Goal: Information Seeking & Learning: Learn about a topic

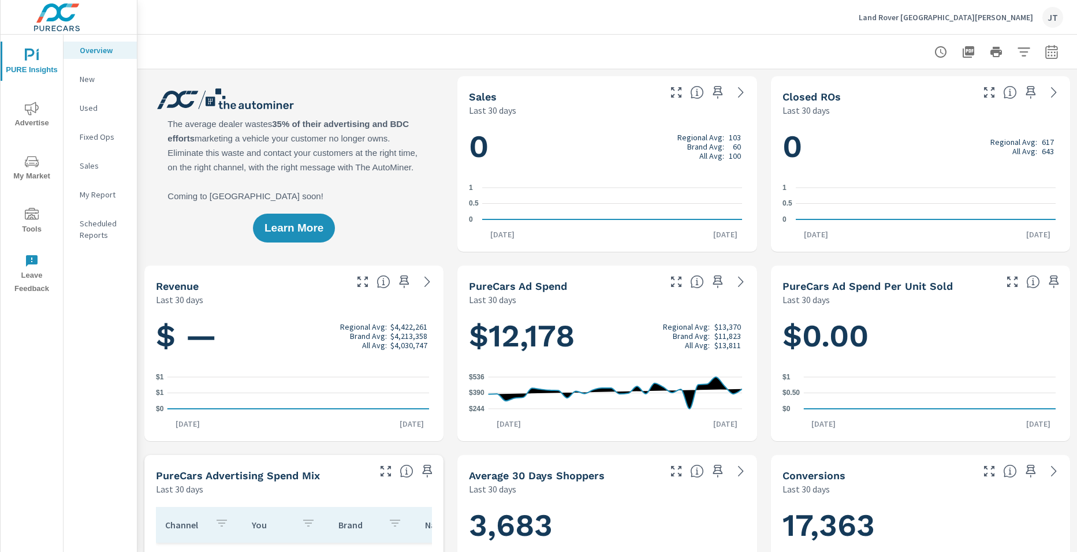
click at [543, 159] on h1 "0 Regional Avg: 103 Brand Avg: 60 All Avg: 100" at bounding box center [607, 146] width 276 height 39
click at [95, 84] on p "New" at bounding box center [104, 79] width 48 height 12
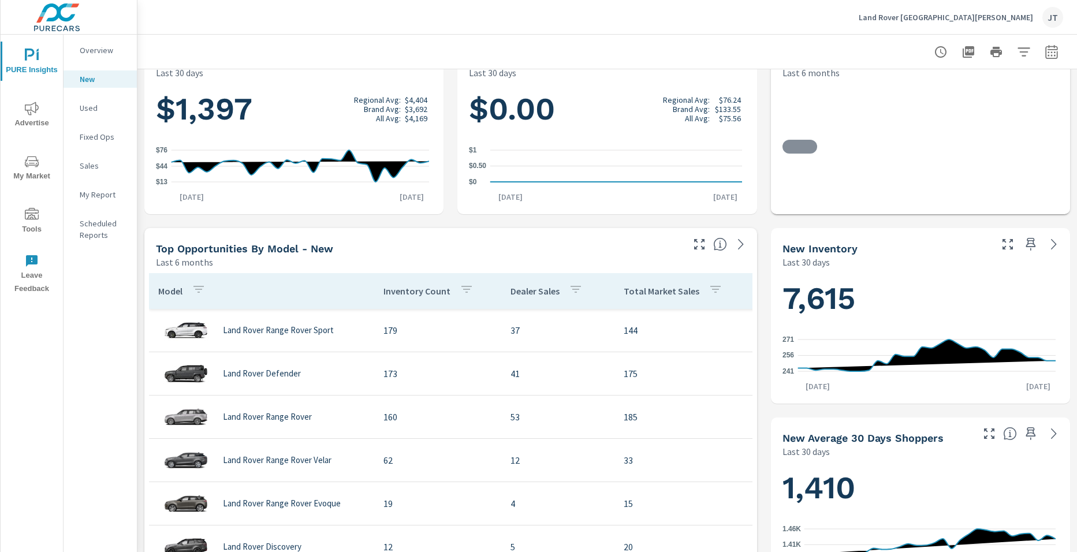
scroll to position [231, 0]
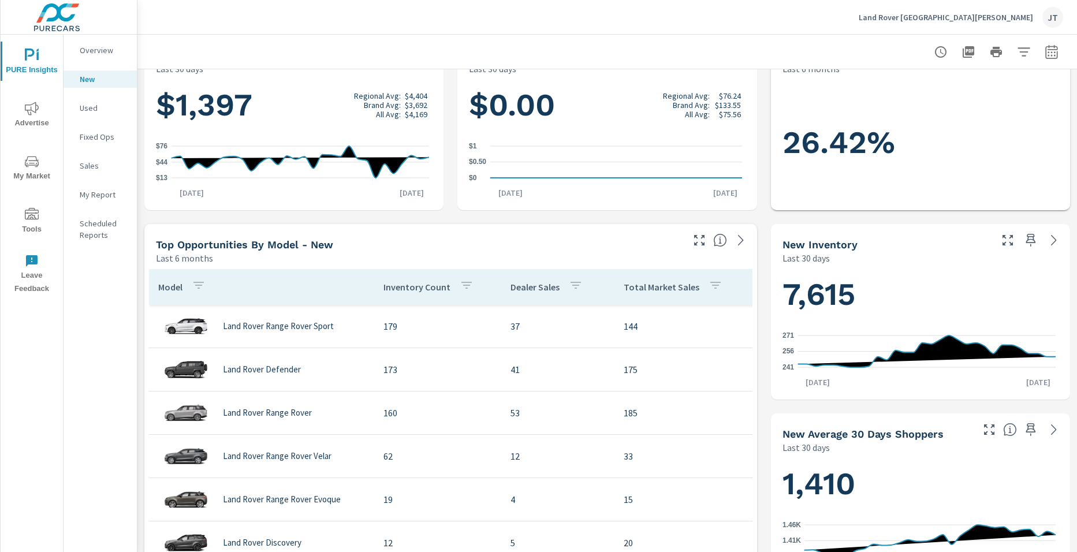
click at [860, 304] on h1 "7,615" at bounding box center [920, 294] width 276 height 39
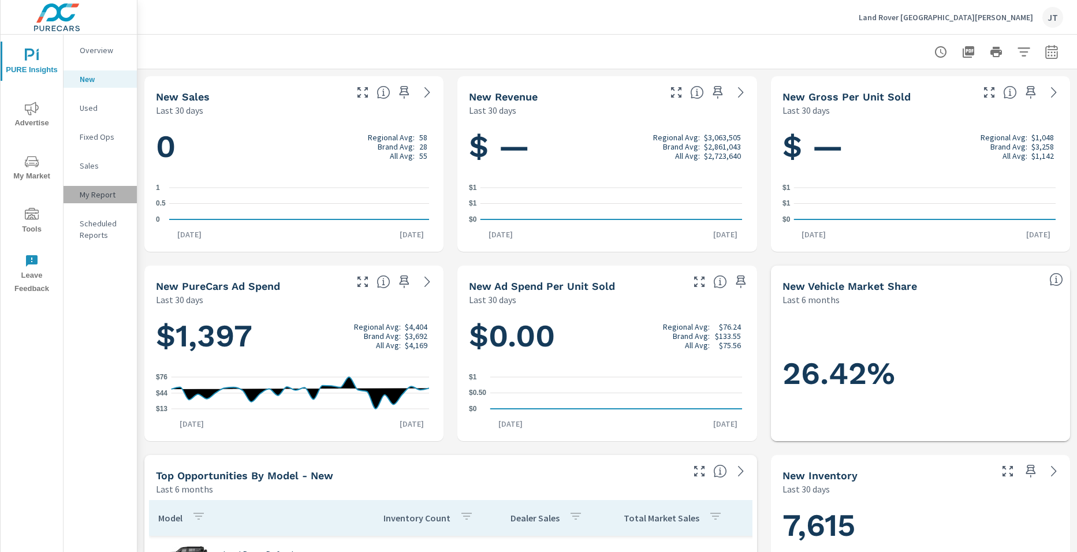
click at [109, 196] on p "My Report" at bounding box center [104, 195] width 48 height 12
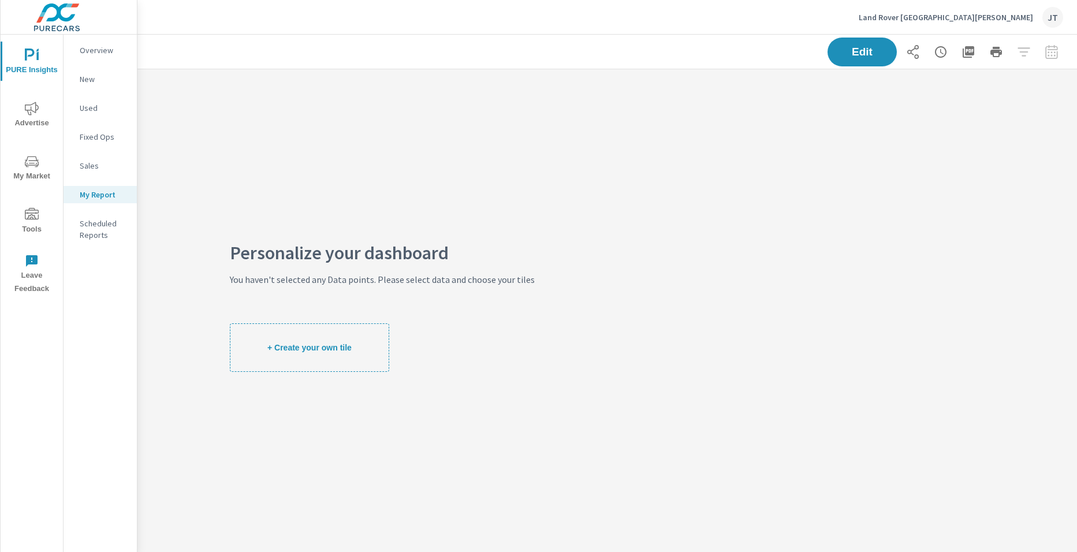
click at [105, 43] on div "Overview" at bounding box center [100, 50] width 73 height 17
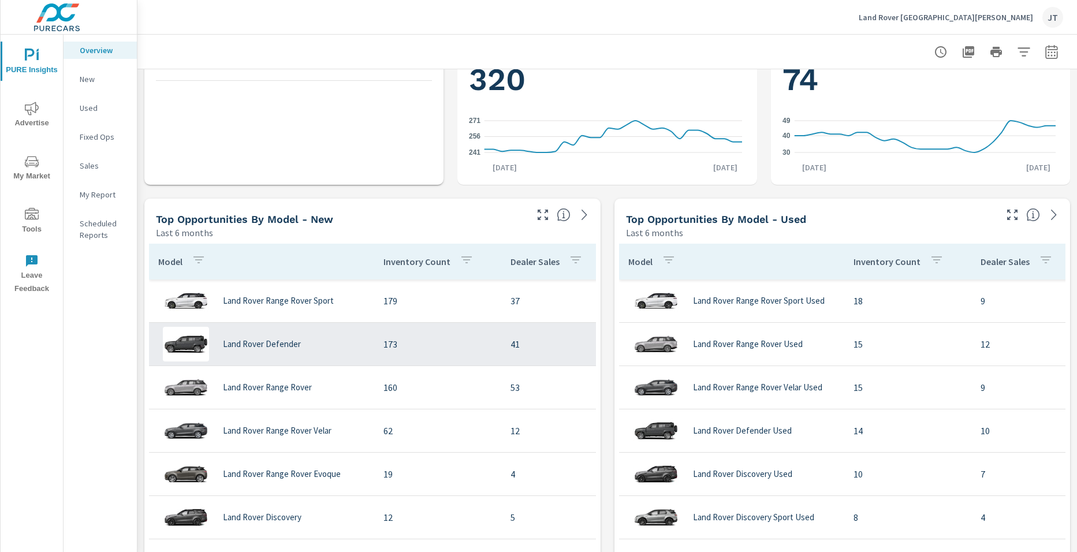
scroll to position [55, 0]
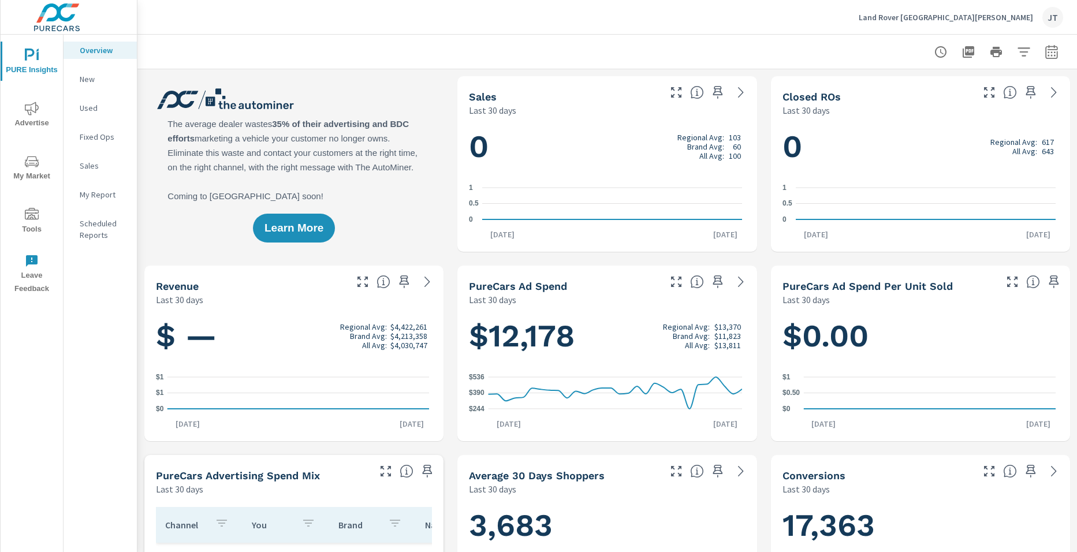
click at [97, 190] on p "My Report" at bounding box center [104, 195] width 48 height 12
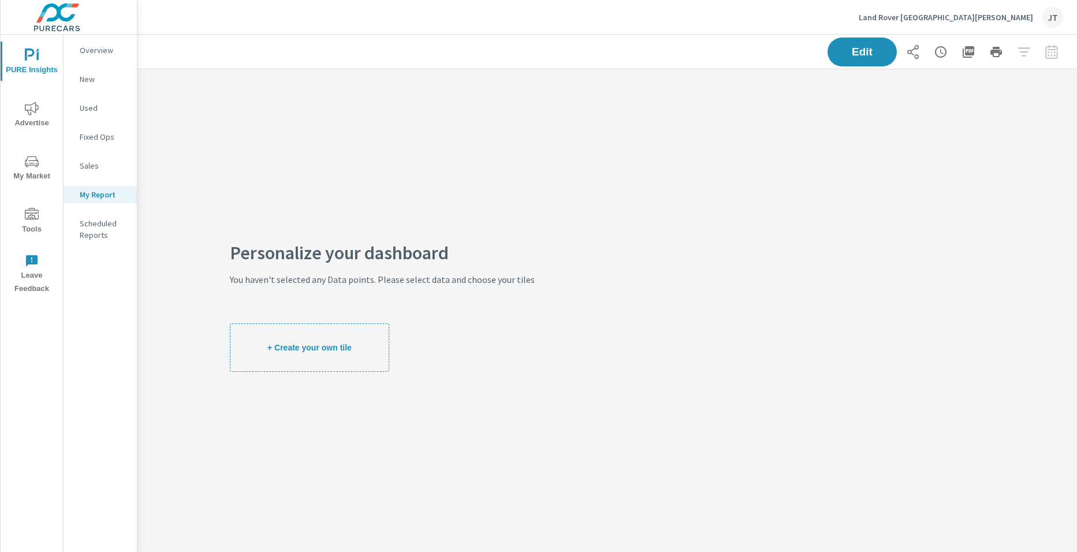
click at [287, 340] on button "+ Create your own tile" at bounding box center [309, 347] width 159 height 49
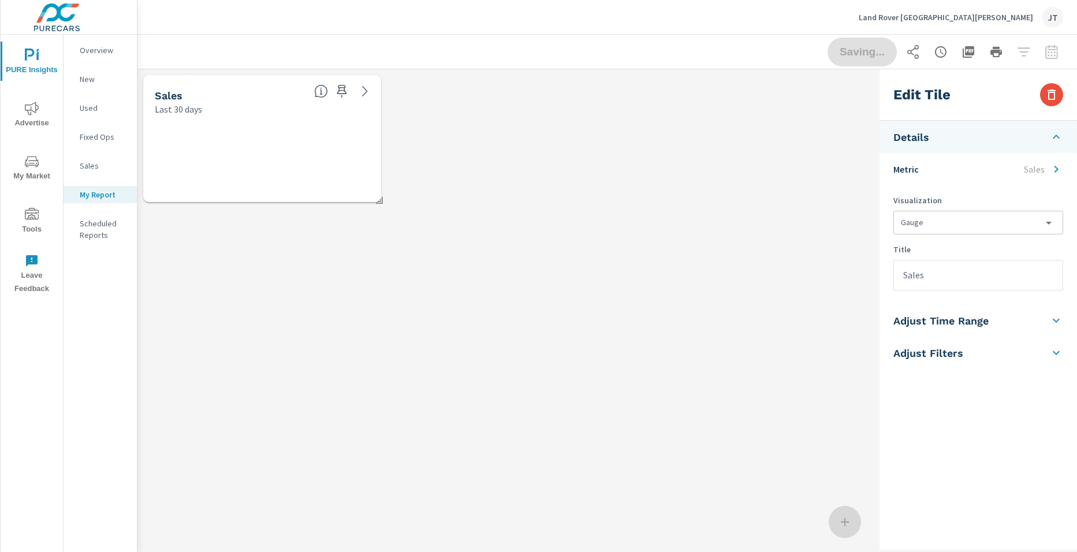
scroll to position [156, 755]
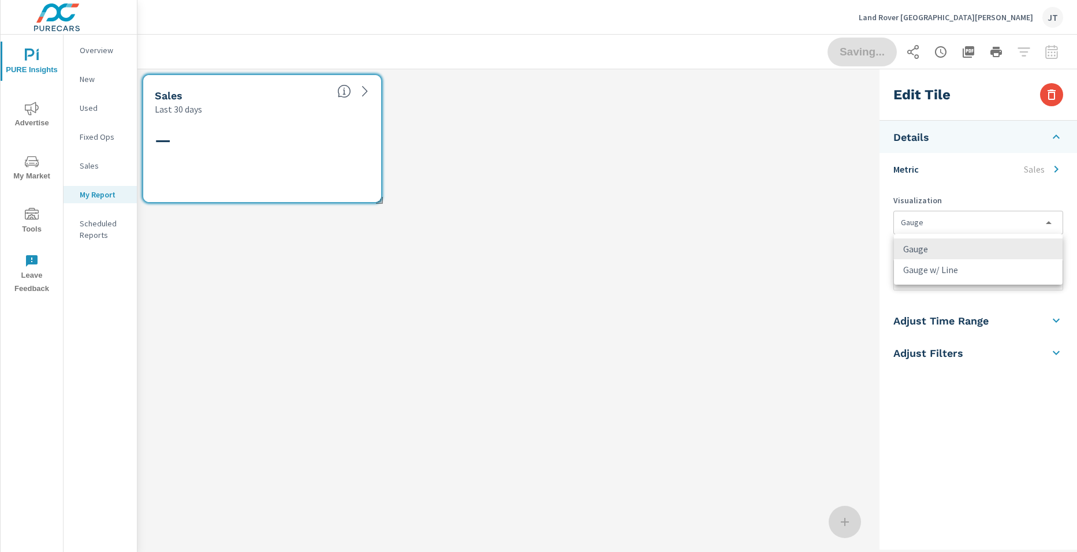
click at [946, 219] on body "PURE Insights Advertise My Market Tools Leave Feedback Overview New Used Fixed …" at bounding box center [538, 276] width 1077 height 552
click at [960, 195] on div at bounding box center [538, 276] width 1077 height 552
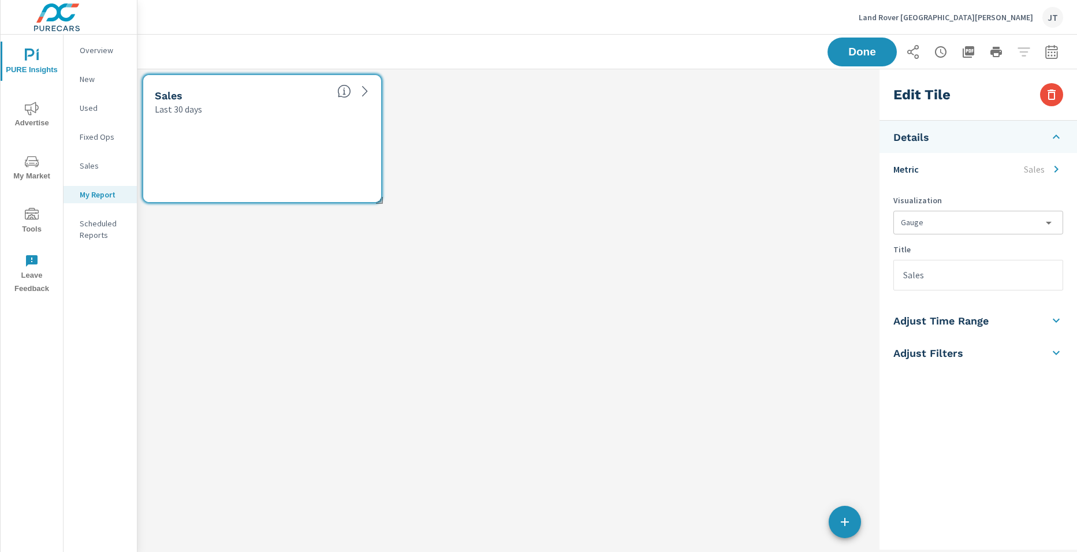
click at [962, 286] on input "Sales" at bounding box center [978, 274] width 169 height 29
type input "S"
type input "Marketing"
click at [979, 409] on div "Edit Tile Details Metric Sales Visualization Gauge gauge Title Marketing Adjust…" at bounding box center [977, 309] width 197 height 480
click at [82, 139] on p "Fixed Ops" at bounding box center [104, 137] width 48 height 12
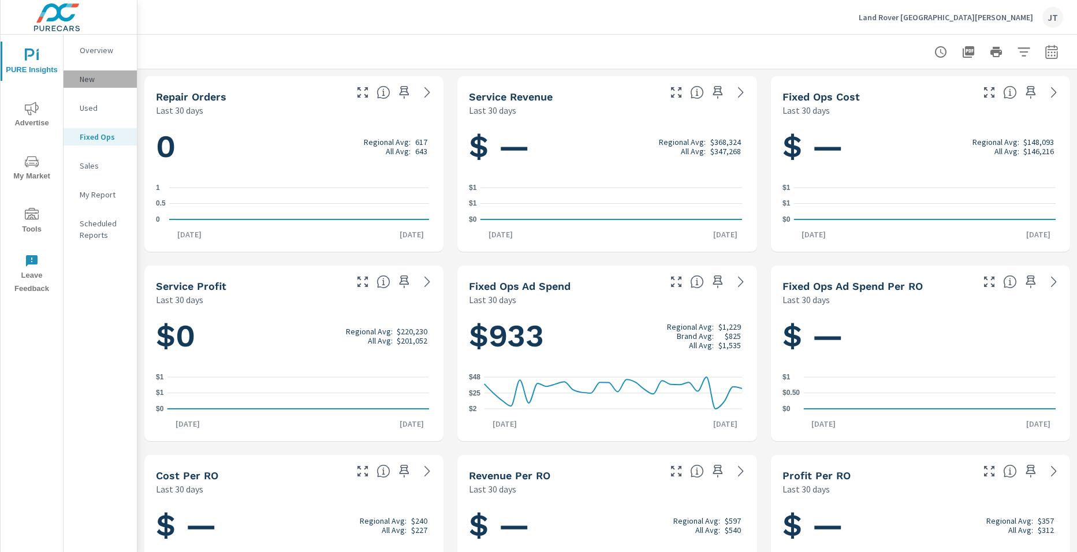
click at [106, 75] on p "New" at bounding box center [104, 79] width 48 height 12
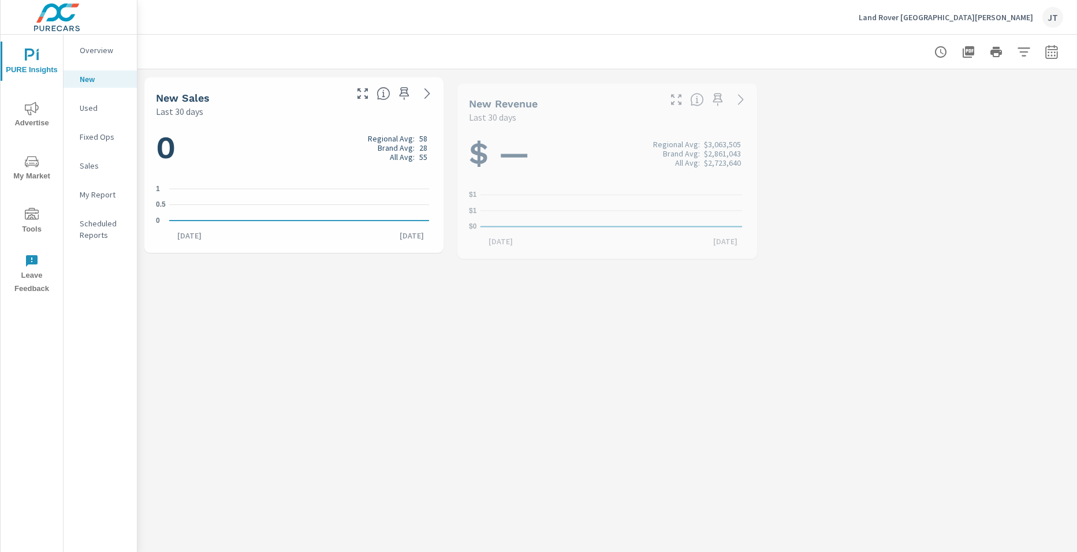
scroll to position [43, 0]
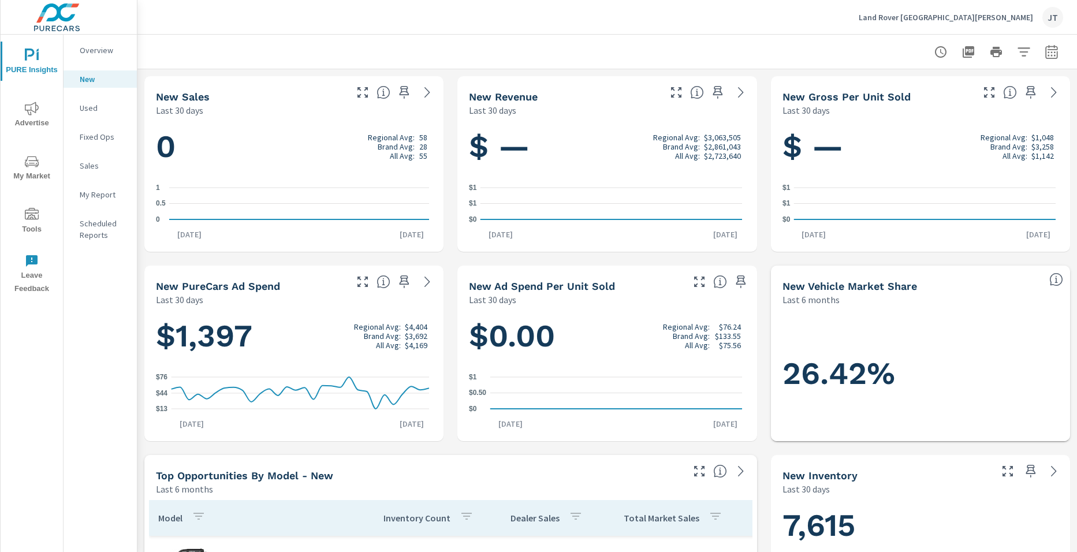
click at [1049, 281] on icon at bounding box center [1056, 280] width 14 height 14
click at [976, 334] on div "26.42%" at bounding box center [920, 374] width 276 height 112
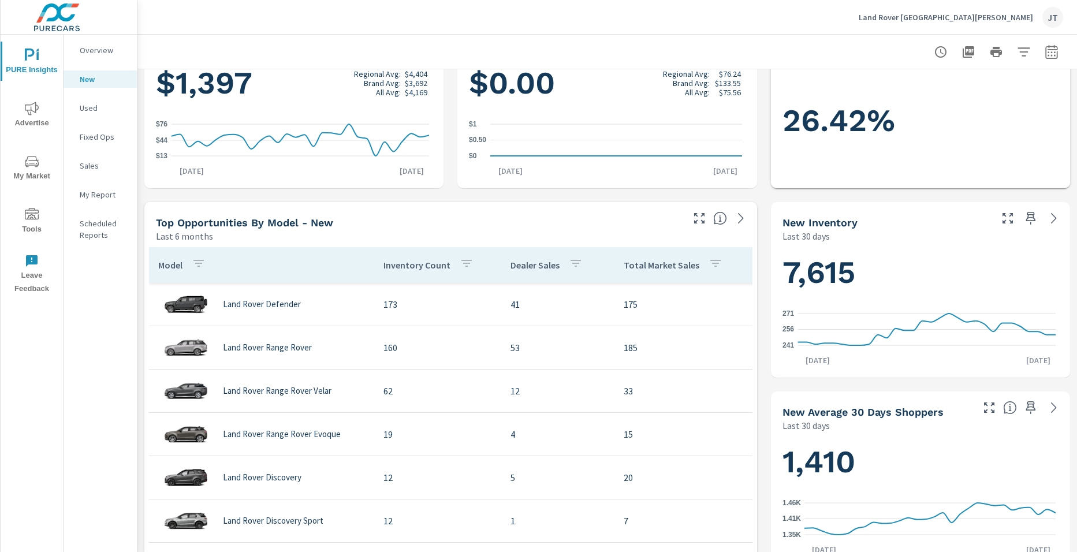
scroll to position [289, 0]
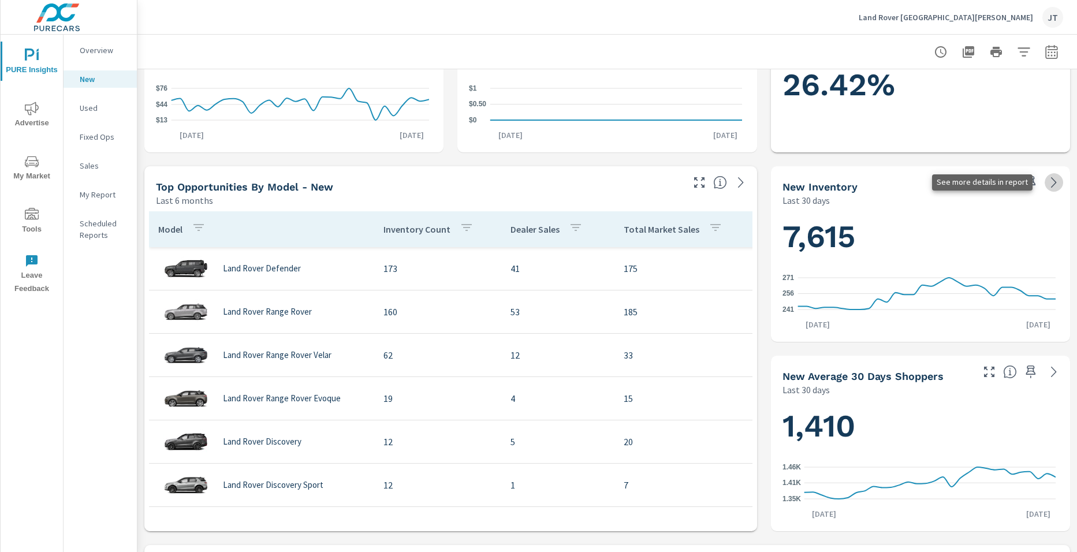
click at [1047, 181] on icon at bounding box center [1054, 183] width 14 height 14
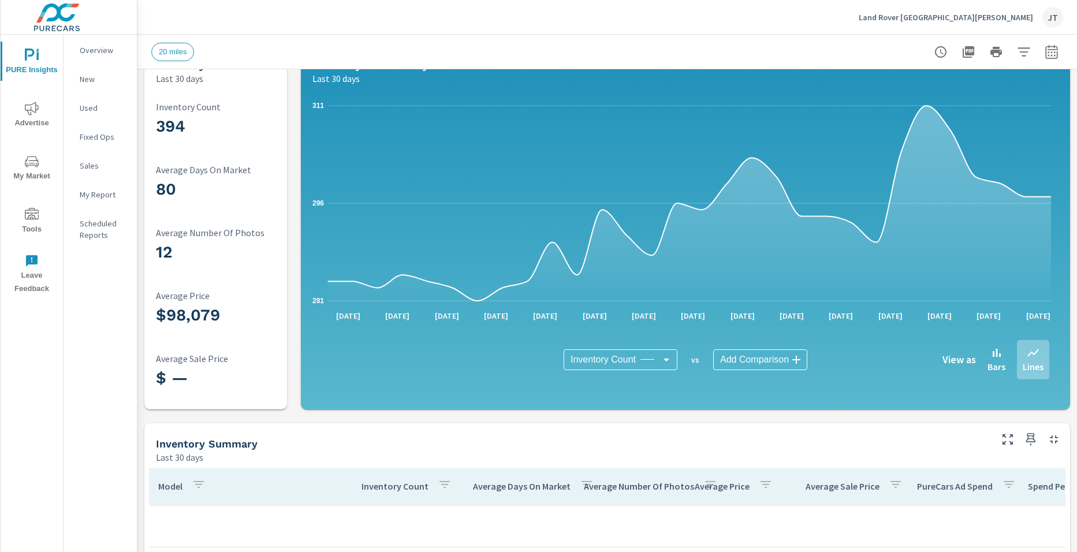
scroll to position [289, 0]
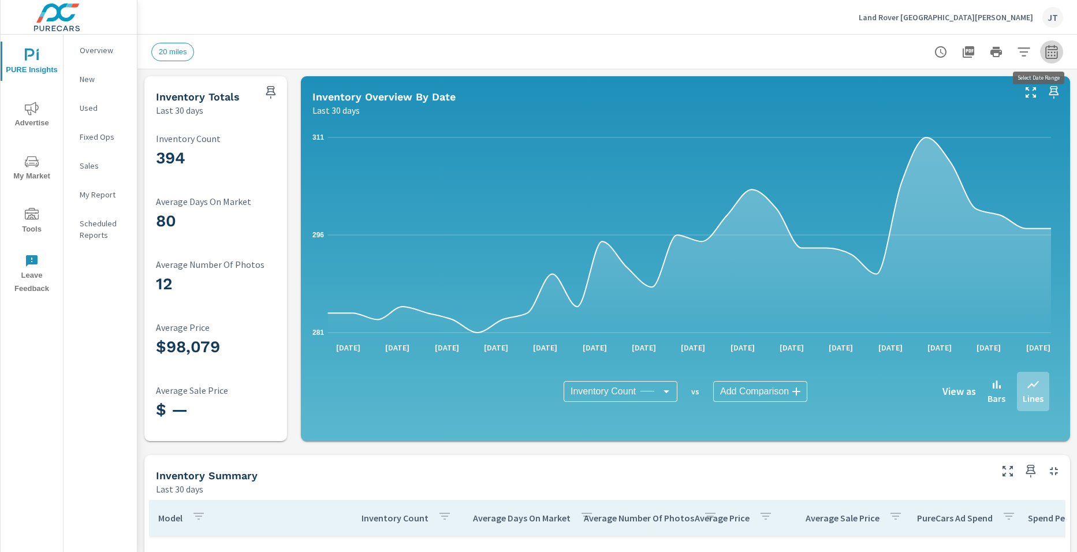
click at [1040, 50] on button "button" at bounding box center [1051, 51] width 23 height 23
select select "Last 30 days"
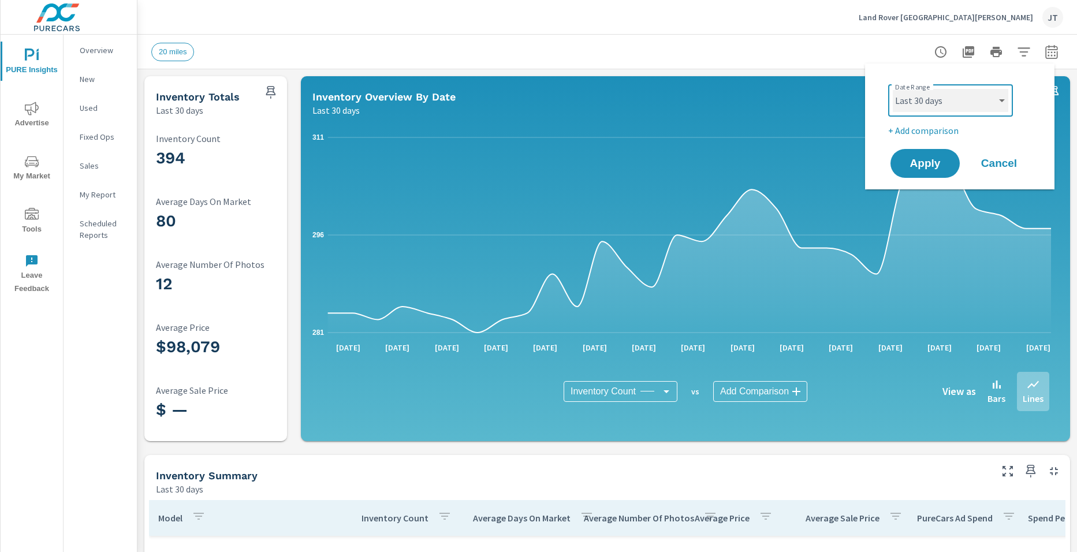
click at [972, 95] on select "Custom [DATE] Last week Last 7 days Last 14 days Last 30 days Last 45 days Last…" at bounding box center [950, 100] width 115 height 23
click at [893, 89] on select "Custom [DATE] Last week Last 7 days Last 14 days Last 30 days Last 45 days Last…" at bounding box center [950, 100] width 115 height 23
click at [930, 167] on span "Apply" at bounding box center [924, 163] width 47 height 11
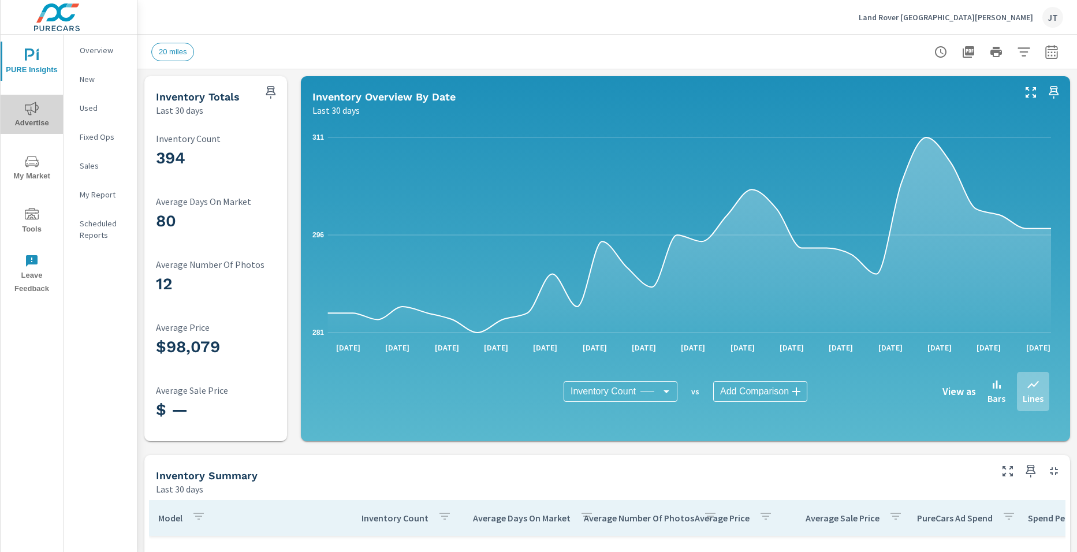
click at [43, 107] on span "Advertise" at bounding box center [31, 116] width 55 height 28
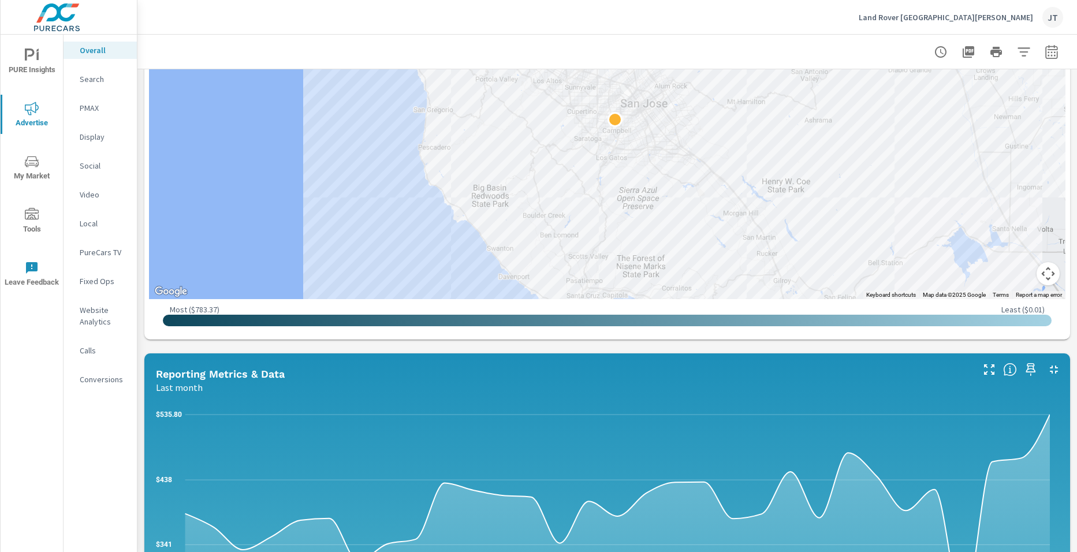
scroll to position [577, 0]
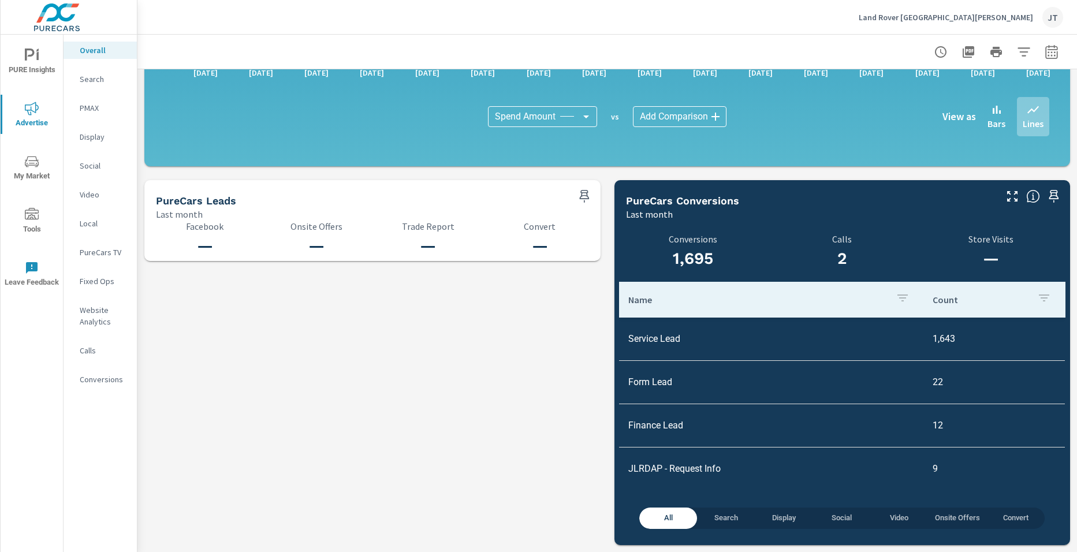
scroll to position [45, 0]
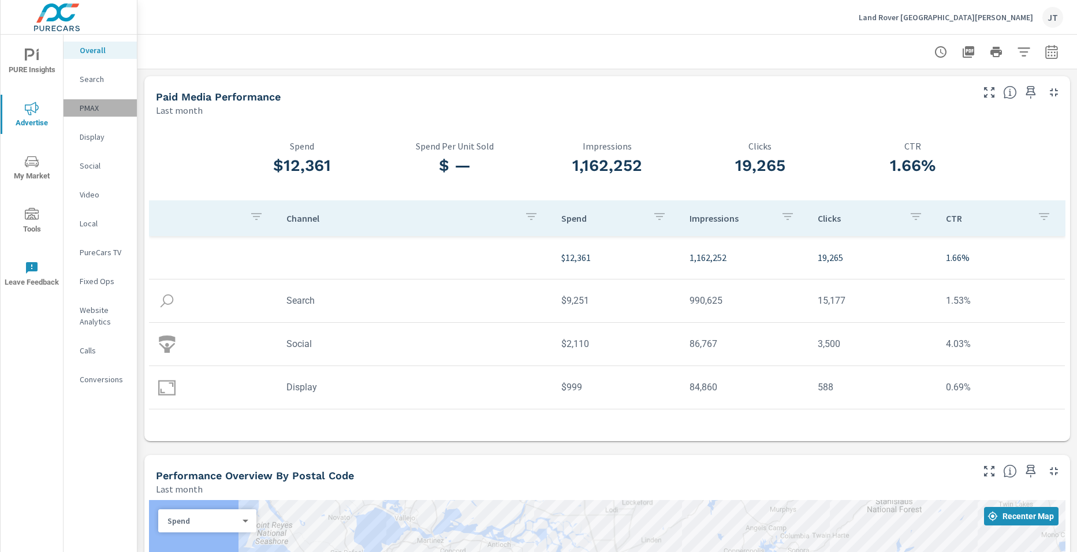
click at [80, 105] on p "PMAX" at bounding box center [104, 108] width 48 height 12
